Goal: Transaction & Acquisition: Register for event/course

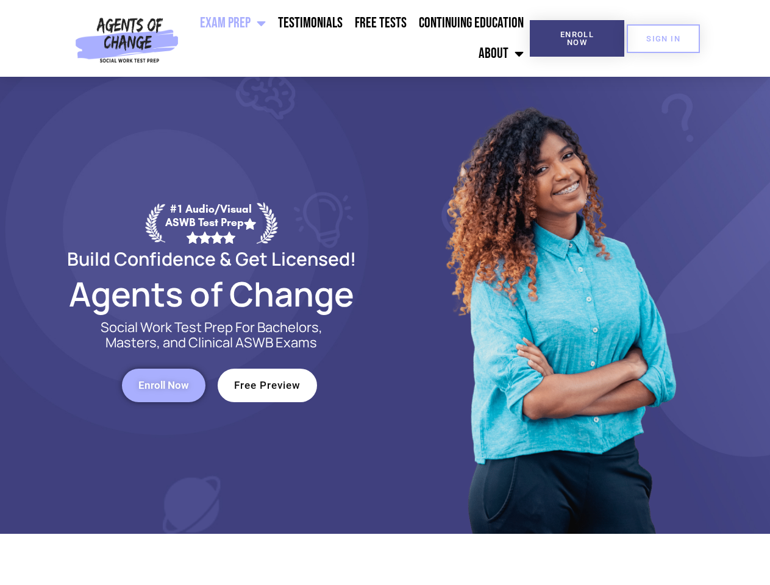
click at [385, 293] on div at bounding box center [558, 305] width 347 height 457
click at [357, 38] on ul "Exam Prep BSW Exam Prep: ASWB Bachelors Level Exam LMSW Exam Prep: ASWB Masters…" at bounding box center [356, 38] width 346 height 61
click at [577, 38] on span "Enroll Now" at bounding box center [576, 38] width 55 height 16
click at [663, 38] on span "SIGN IN" at bounding box center [663, 39] width 34 height 8
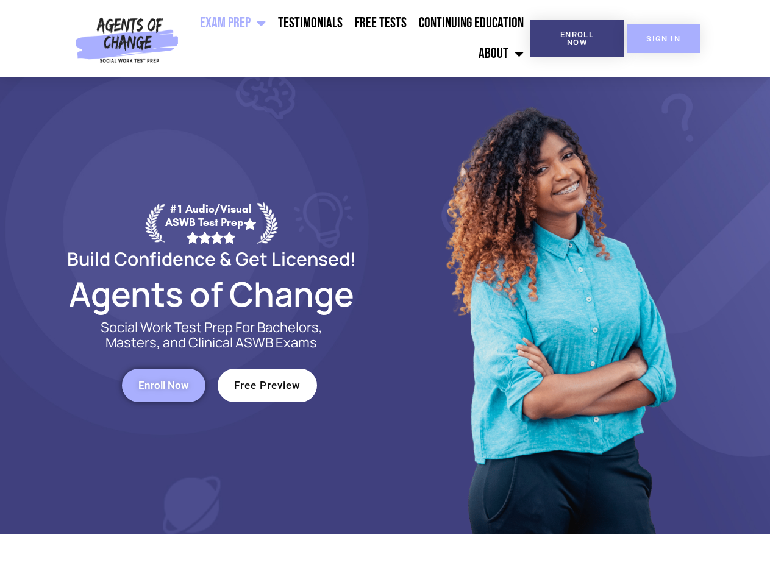
click at [663, 38] on span "SIGN IN" at bounding box center [663, 39] width 34 height 8
click at [163, 385] on span "Enroll Now" at bounding box center [163, 385] width 51 height 10
click at [267, 385] on span "Free Preview" at bounding box center [267, 385] width 66 height 10
